Goal: Browse casually

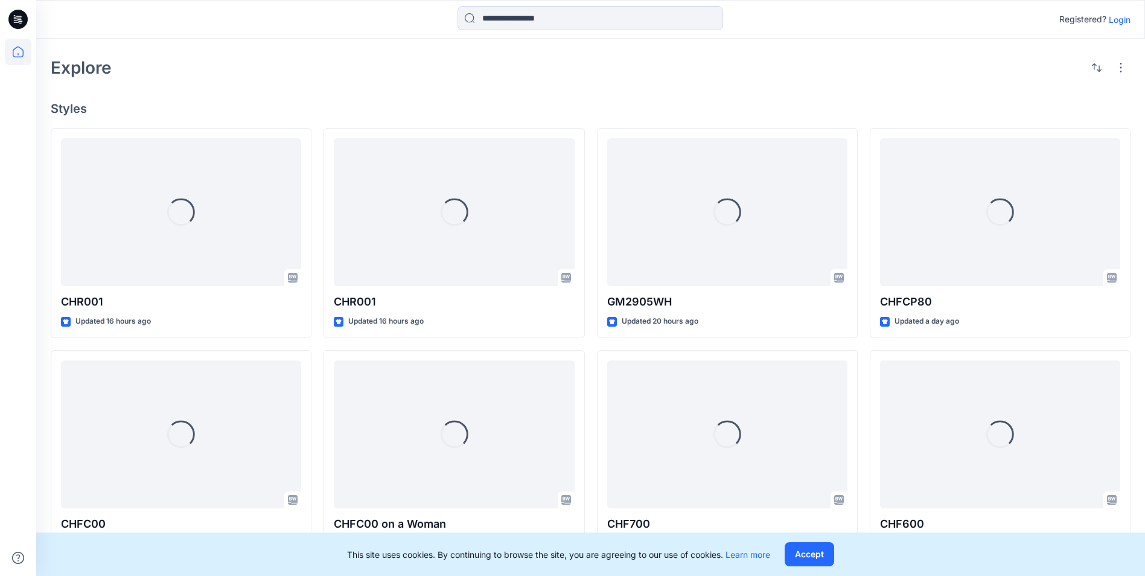
scroll to position [302, 0]
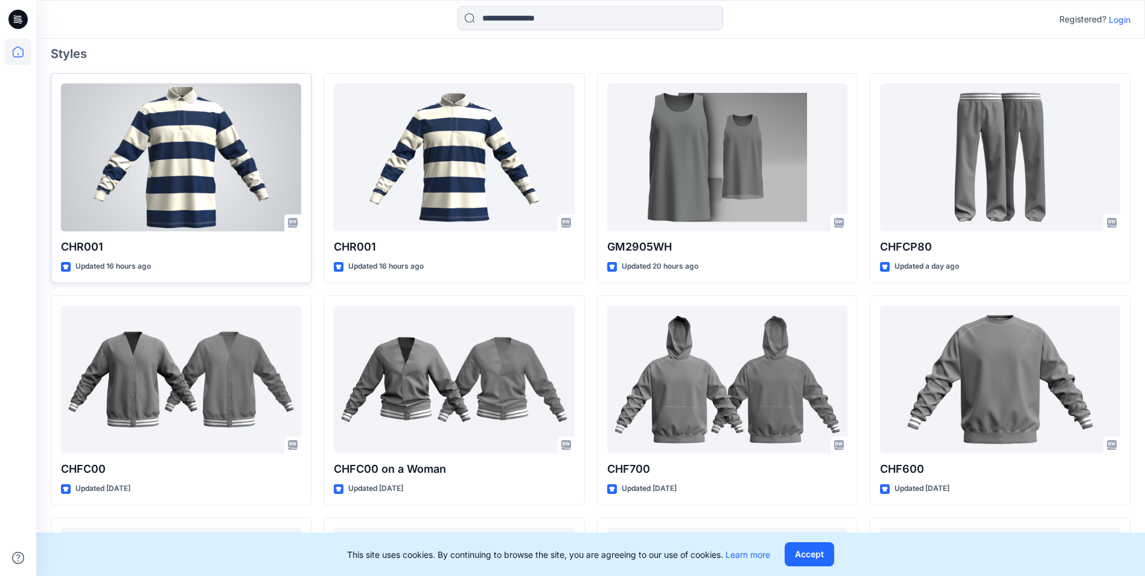
click at [161, 175] on div at bounding box center [181, 157] width 240 height 148
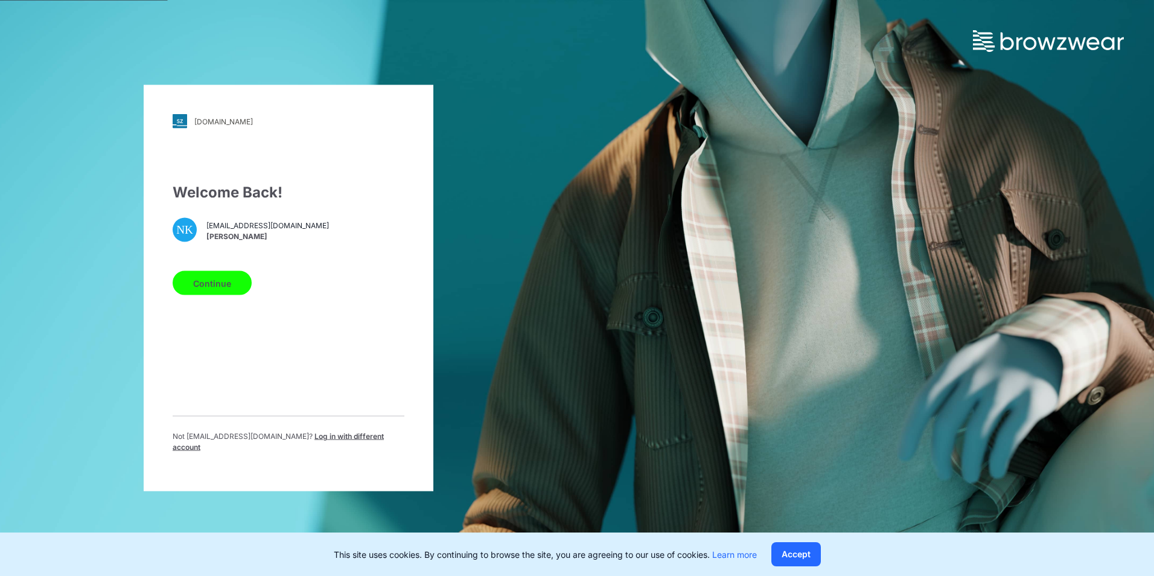
click at [202, 294] on button "Continue" at bounding box center [212, 283] width 79 height 24
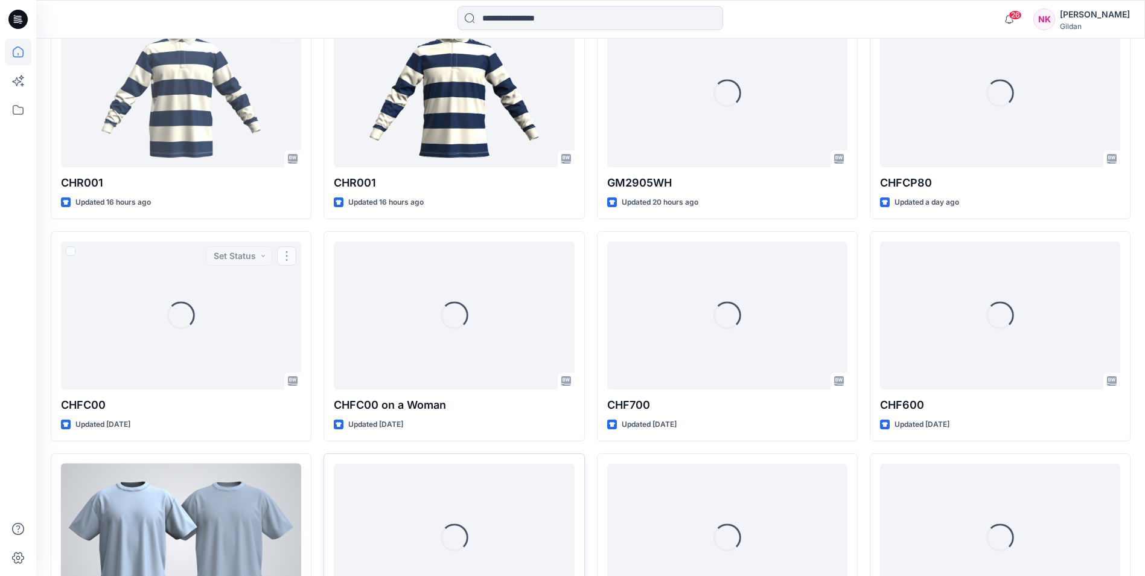
scroll to position [423, 0]
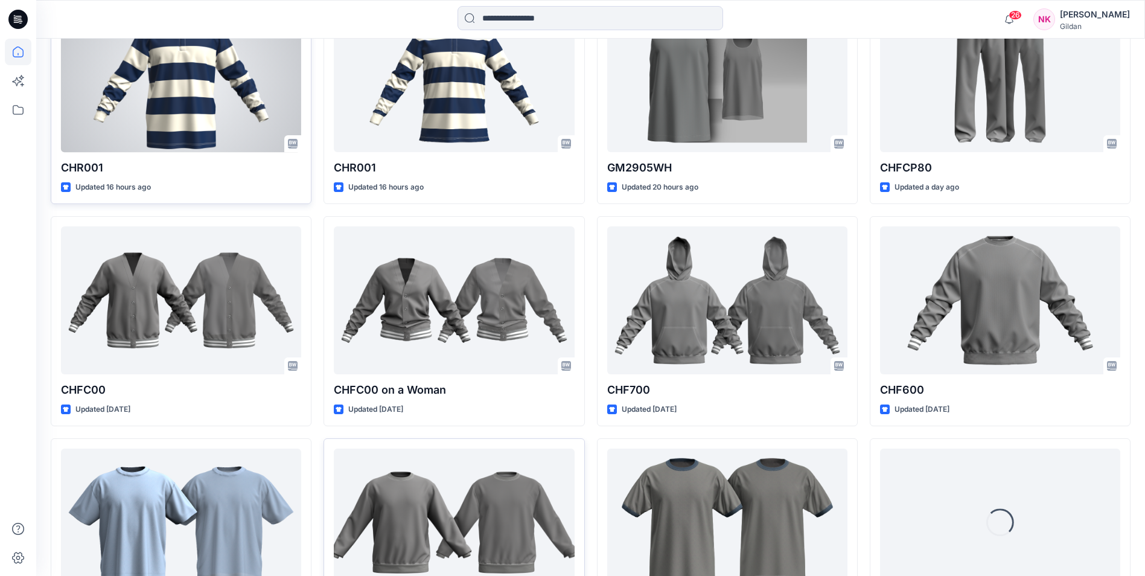
click at [232, 85] on div at bounding box center [181, 78] width 240 height 148
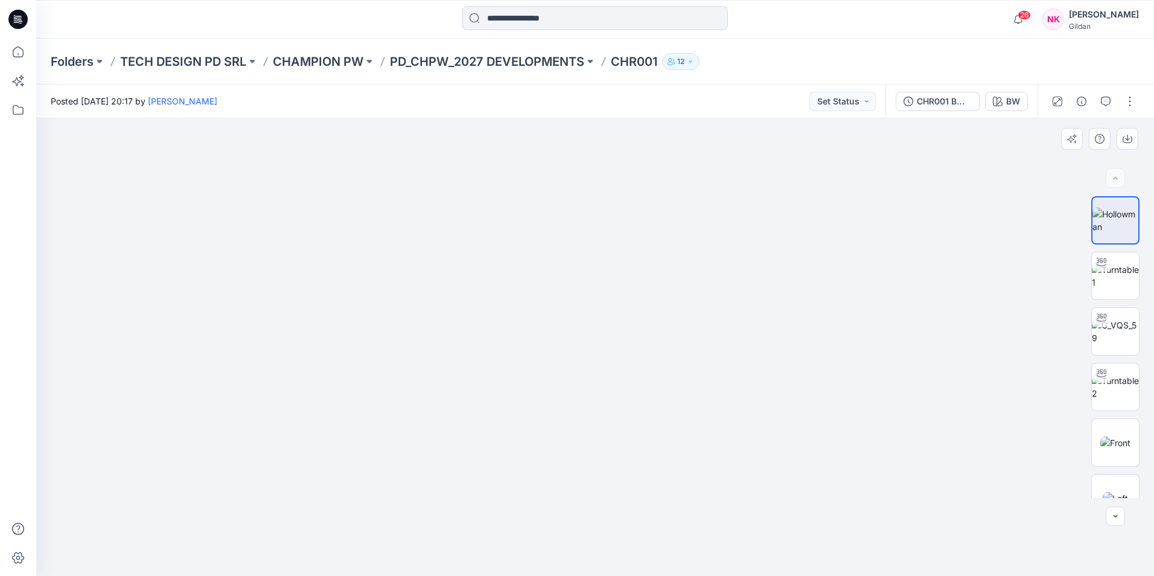
drag, startPoint x: 614, startPoint y: 231, endPoint x: 661, endPoint y: 470, distance: 243.7
click at [661, 470] on img at bounding box center [596, 300] width 1120 height 551
click at [1120, 398] on img at bounding box center [1115, 386] width 47 height 25
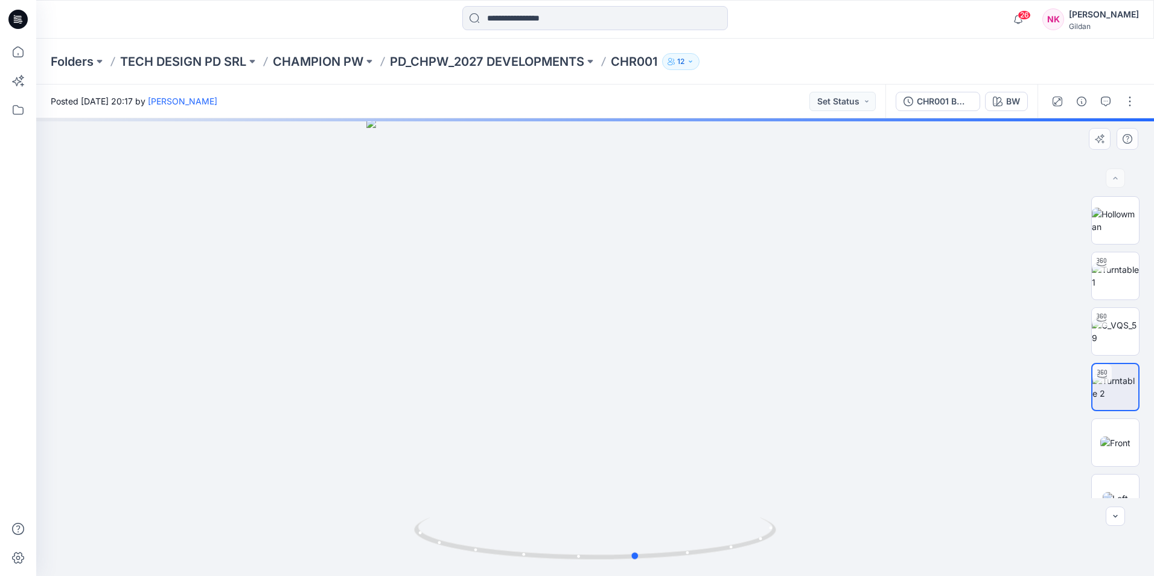
drag, startPoint x: 770, startPoint y: 525, endPoint x: 812, endPoint y: 385, distance: 146.1
click at [812, 385] on div at bounding box center [595, 347] width 1118 height 458
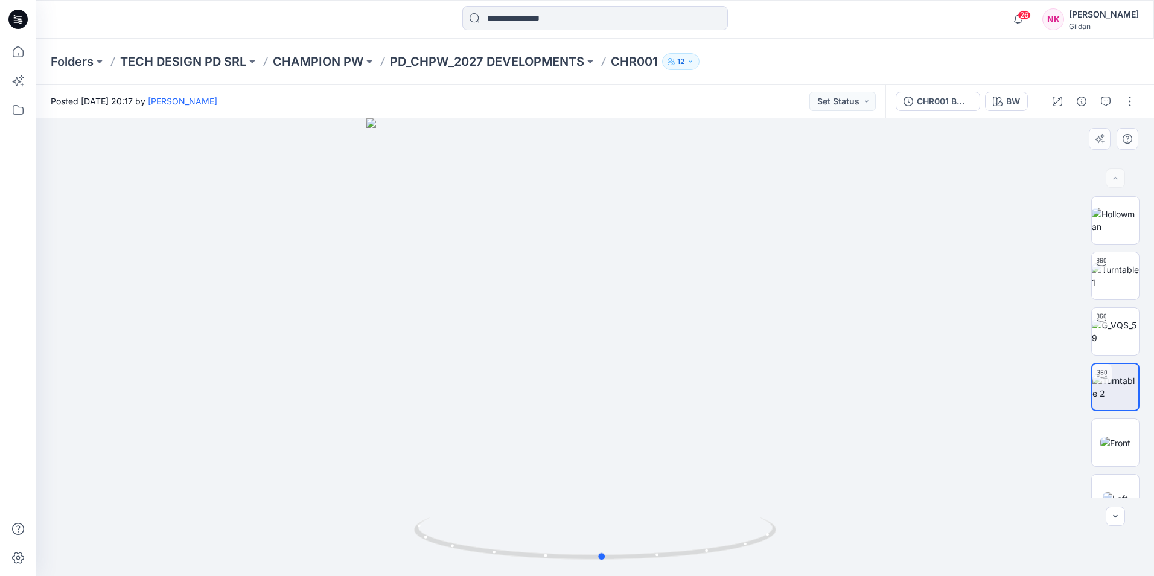
drag, startPoint x: 577, startPoint y: 386, endPoint x: 539, endPoint y: 276, distance: 116.8
click at [539, 275] on div at bounding box center [595, 347] width 1118 height 458
drag, startPoint x: 764, startPoint y: 351, endPoint x: 794, endPoint y: 360, distance: 30.8
click at [794, 360] on div at bounding box center [595, 347] width 1118 height 458
drag, startPoint x: 496, startPoint y: 351, endPoint x: 481, endPoint y: 385, distance: 37.0
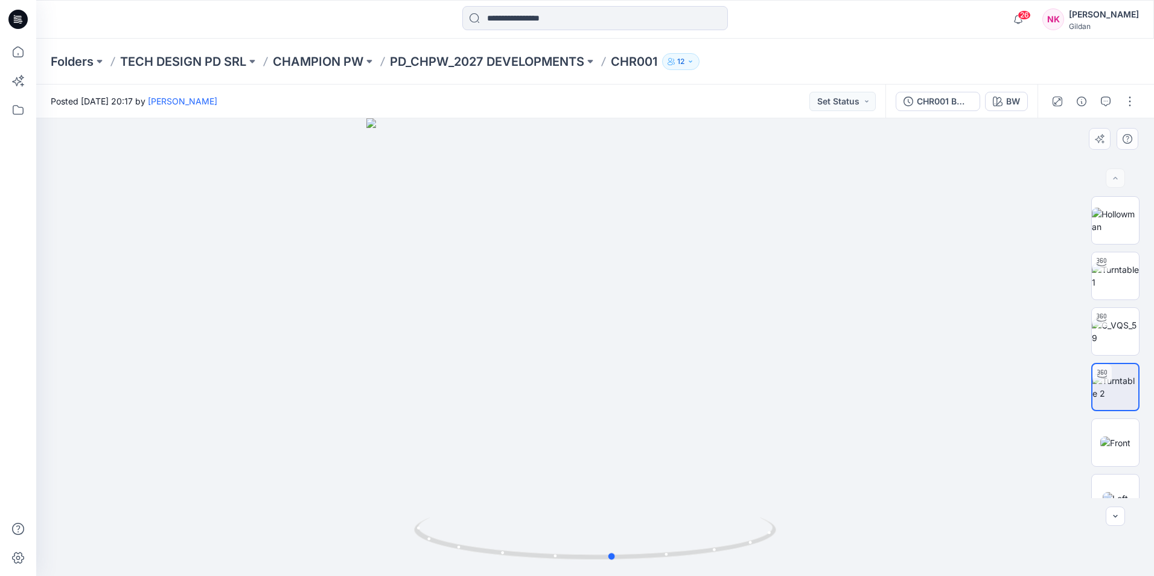
click at [481, 385] on div at bounding box center [595, 347] width 1118 height 458
drag, startPoint x: 638, startPoint y: 371, endPoint x: 456, endPoint y: 362, distance: 181.3
click at [456, 362] on div at bounding box center [595, 347] width 1118 height 458
drag, startPoint x: 750, startPoint y: 384, endPoint x: 794, endPoint y: 400, distance: 46.8
click at [797, 399] on div at bounding box center [595, 347] width 1118 height 458
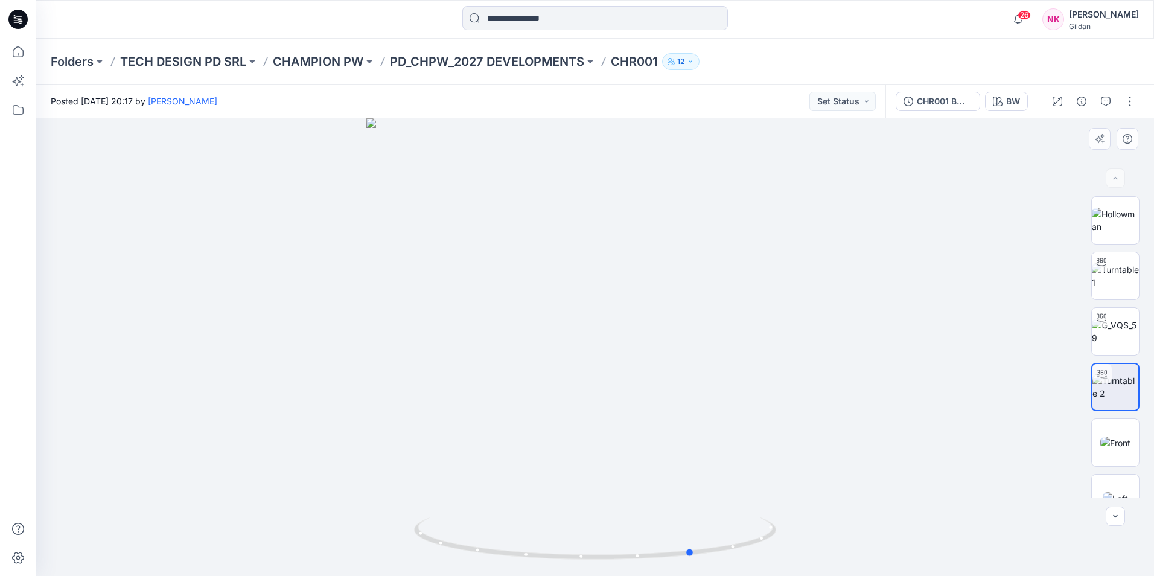
drag, startPoint x: 514, startPoint y: 418, endPoint x: 730, endPoint y: 415, distance: 215.5
click at [730, 415] on div at bounding box center [595, 347] width 1118 height 458
click at [1108, 259] on div at bounding box center [1101, 261] width 19 height 19
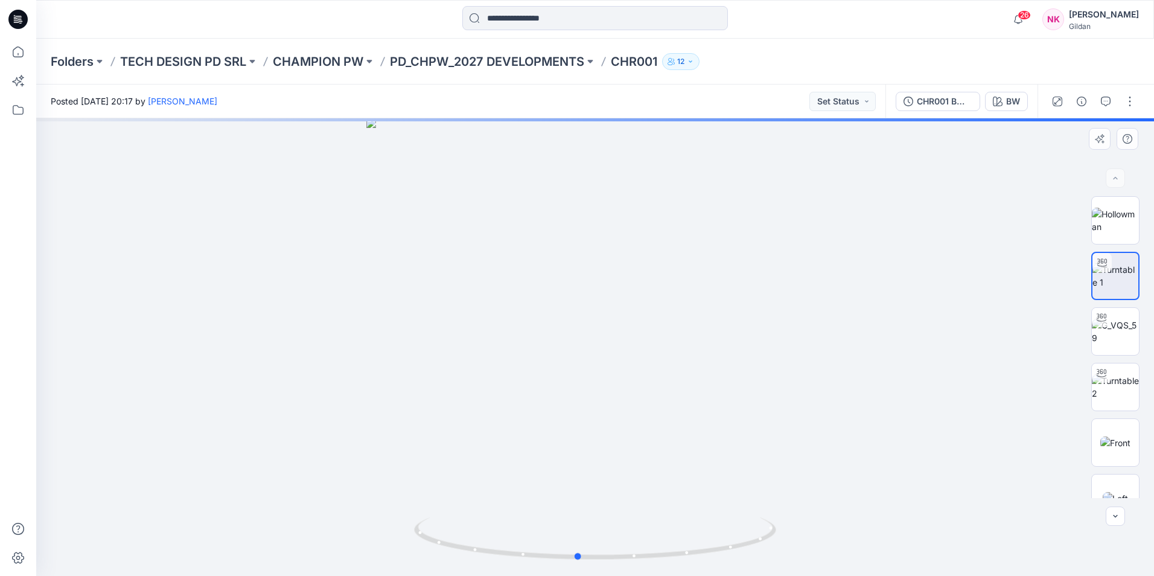
drag, startPoint x: 519, startPoint y: 345, endPoint x: 504, endPoint y: 383, distance: 40.9
click at [504, 383] on div at bounding box center [595, 347] width 1118 height 458
drag, startPoint x: 706, startPoint y: 360, endPoint x: 788, endPoint y: 384, distance: 85.4
click at [788, 384] on div at bounding box center [595, 347] width 1118 height 458
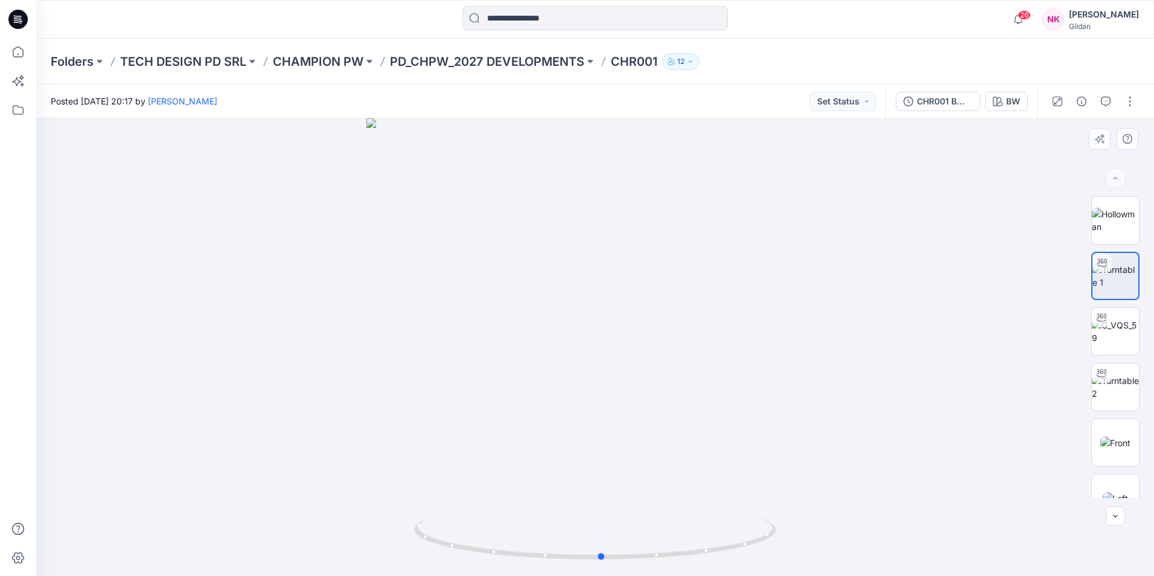
drag, startPoint x: 532, startPoint y: 357, endPoint x: 475, endPoint y: 362, distance: 58.2
click at [475, 362] on div at bounding box center [595, 347] width 1118 height 458
drag, startPoint x: 764, startPoint y: 488, endPoint x: 709, endPoint y: 458, distance: 63.0
click at [709, 458] on div at bounding box center [595, 347] width 1118 height 458
